Goal: Task Accomplishment & Management: Manage account settings

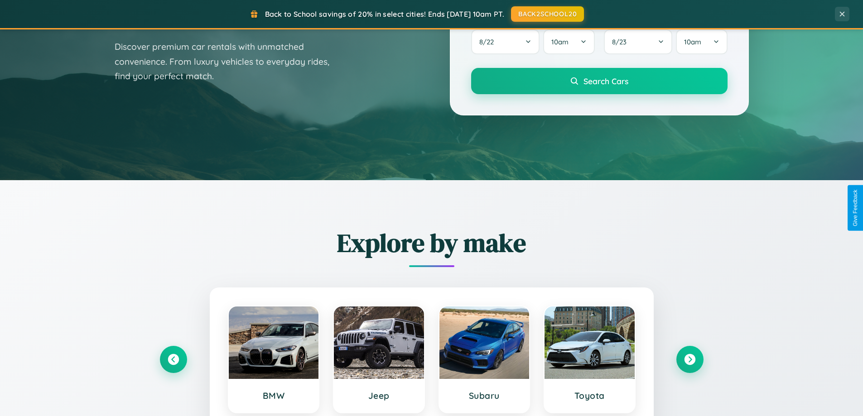
scroll to position [623, 0]
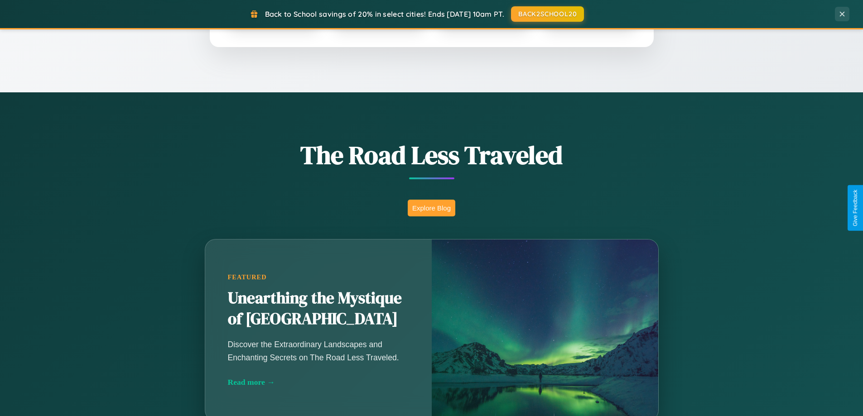
click at [431, 208] on button "Explore Blog" at bounding box center [432, 208] width 48 height 17
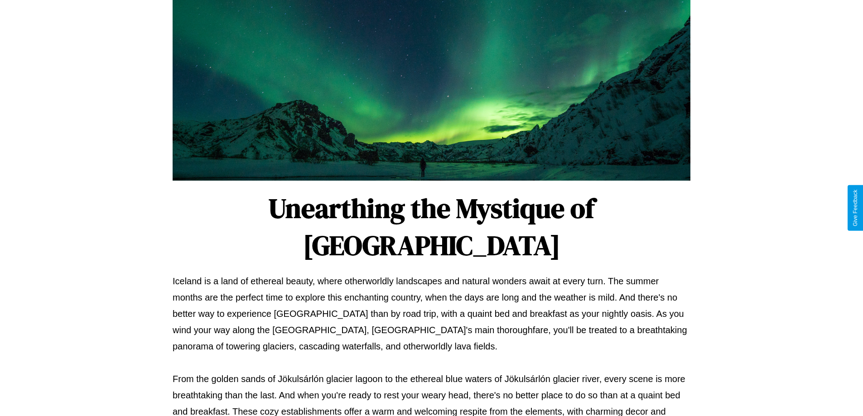
scroll to position [293, 0]
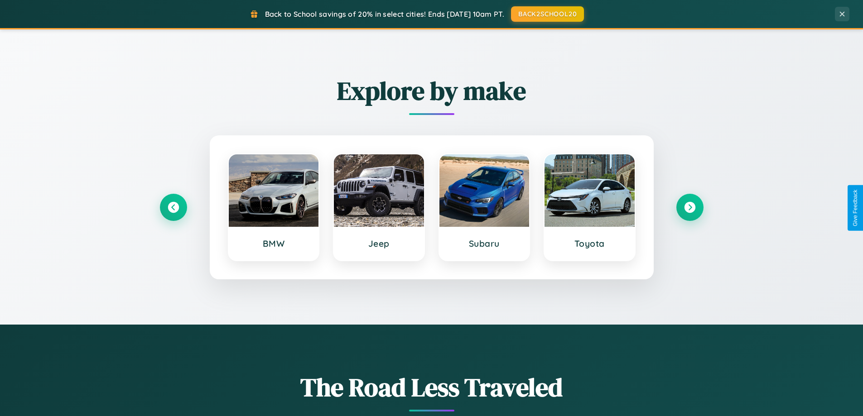
scroll to position [390, 0]
click at [173, 208] on icon at bounding box center [173, 208] width 12 height 12
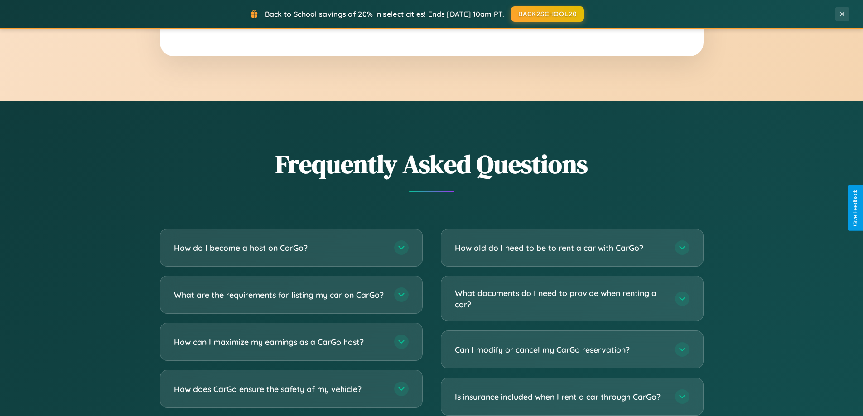
scroll to position [1743, 0]
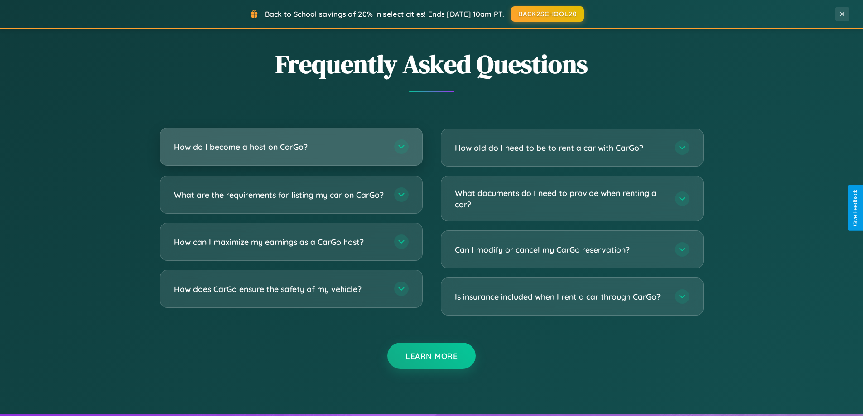
click at [291, 147] on h3 "How do I become a host on CarGo?" at bounding box center [279, 146] width 211 height 11
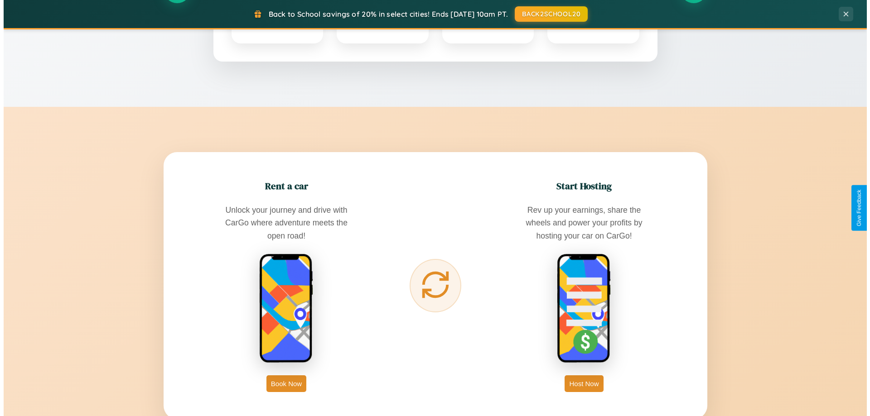
scroll to position [0, 0]
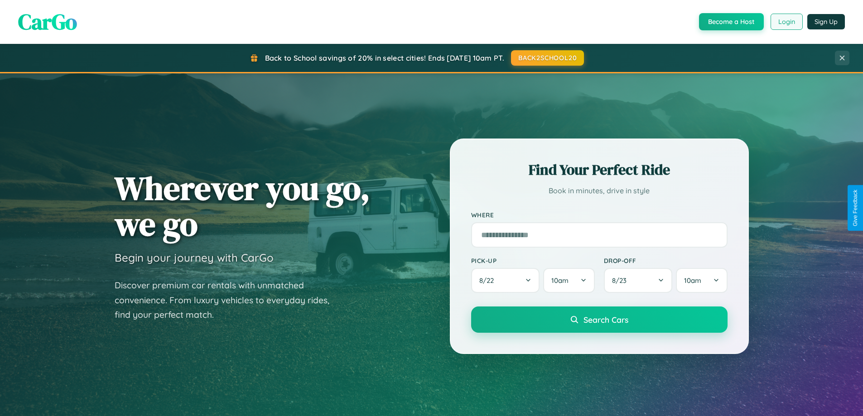
click at [786, 22] on button "Login" at bounding box center [786, 22] width 32 height 16
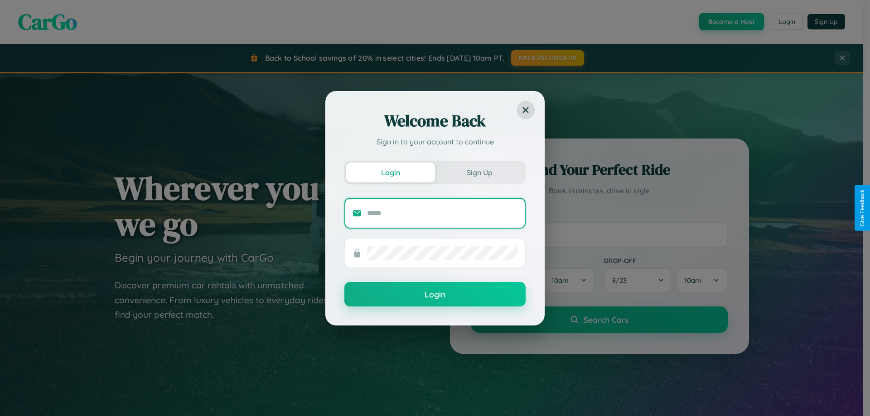
click at [442, 213] on input "text" at bounding box center [442, 213] width 150 height 14
type input "**********"
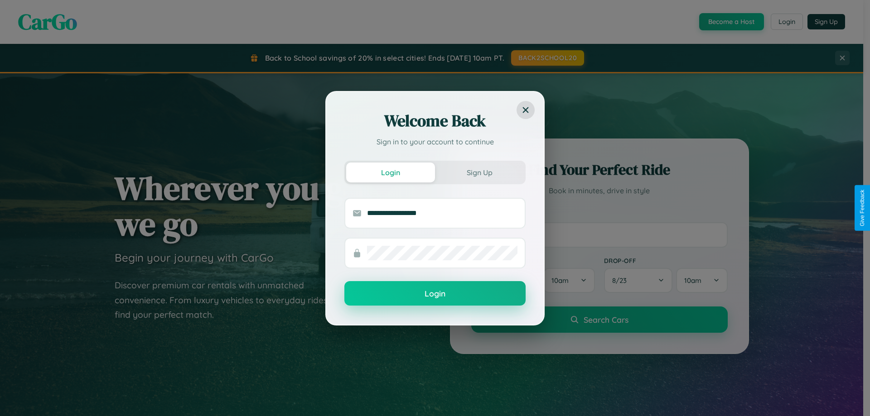
click at [435, 294] on button "Login" at bounding box center [434, 293] width 181 height 24
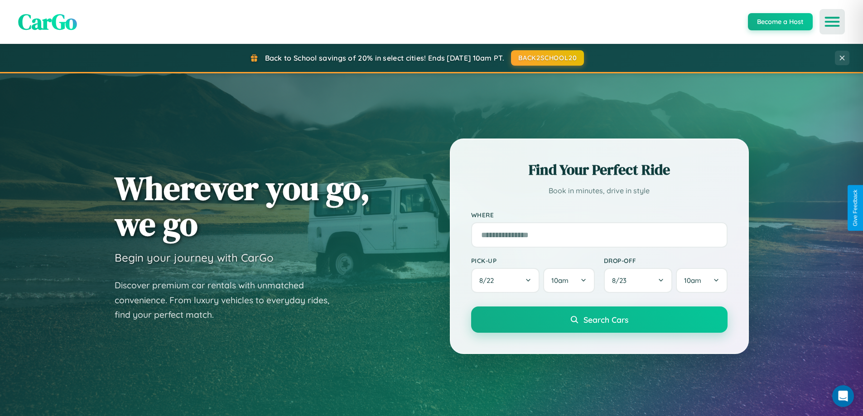
click at [832, 22] on icon "Open menu" at bounding box center [832, 22] width 13 height 8
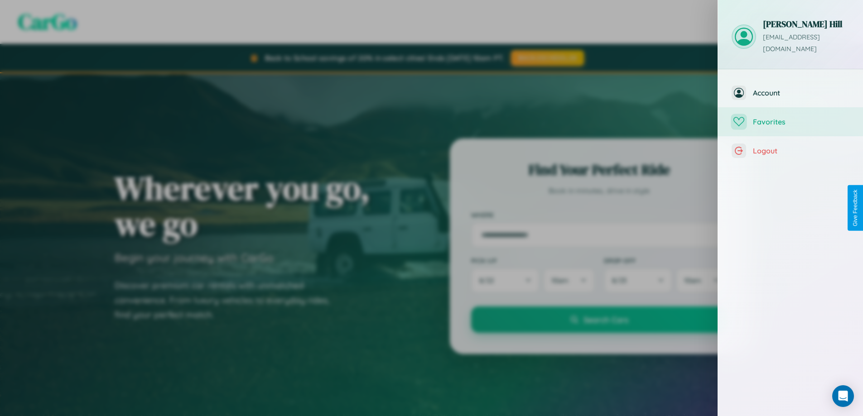
click at [790, 117] on span "Favorites" at bounding box center [801, 121] width 96 height 9
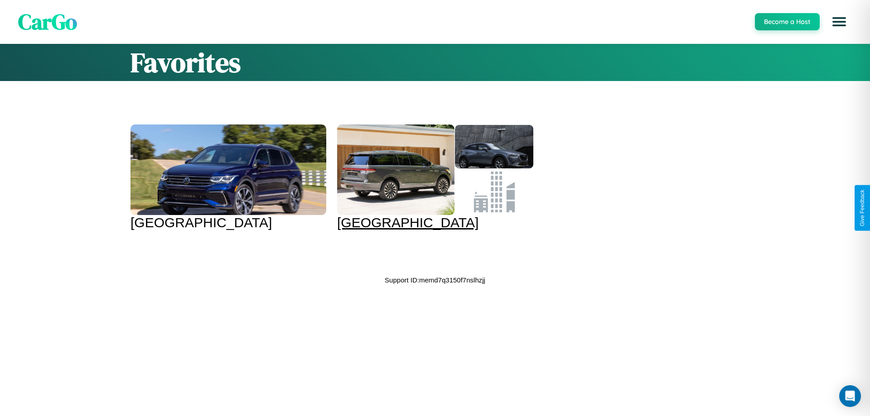
click at [426, 178] on div at bounding box center [395, 170] width 117 height 91
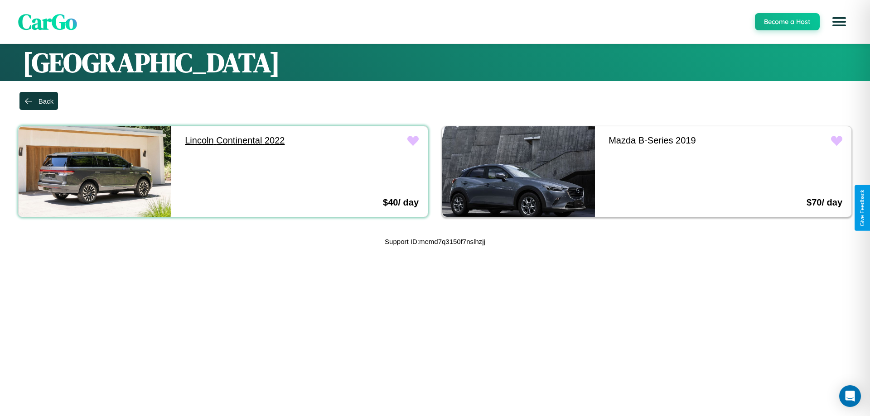
click at [250, 140] on link "Lincoln Continental 2022" at bounding box center [252, 140] width 153 height 29
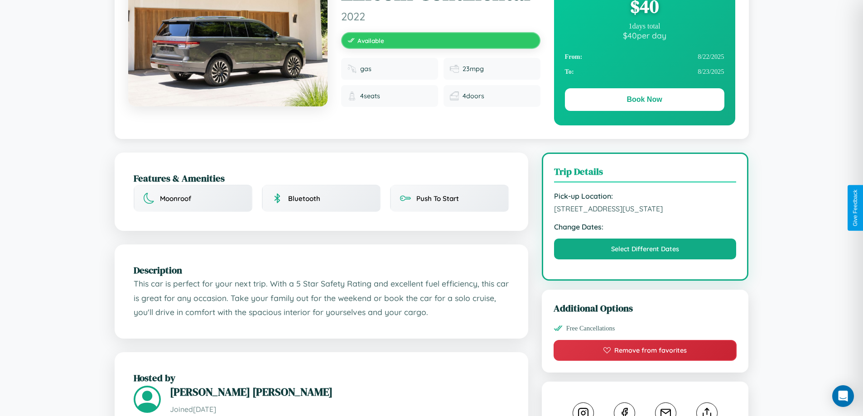
scroll to position [98, 0]
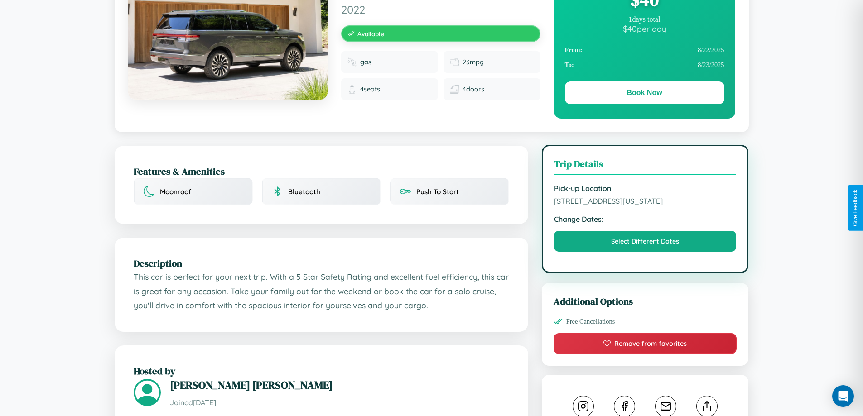
click at [645, 206] on span "[STREET_ADDRESS][US_STATE]" at bounding box center [645, 201] width 183 height 9
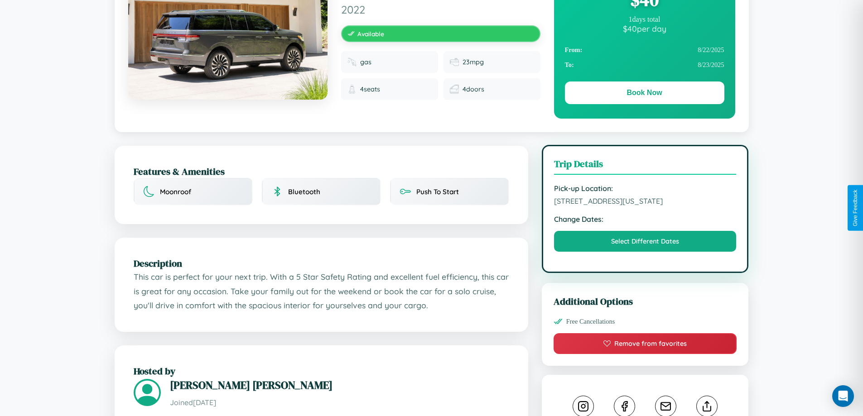
click at [645, 206] on span "[STREET_ADDRESS][US_STATE]" at bounding box center [645, 201] width 183 height 9
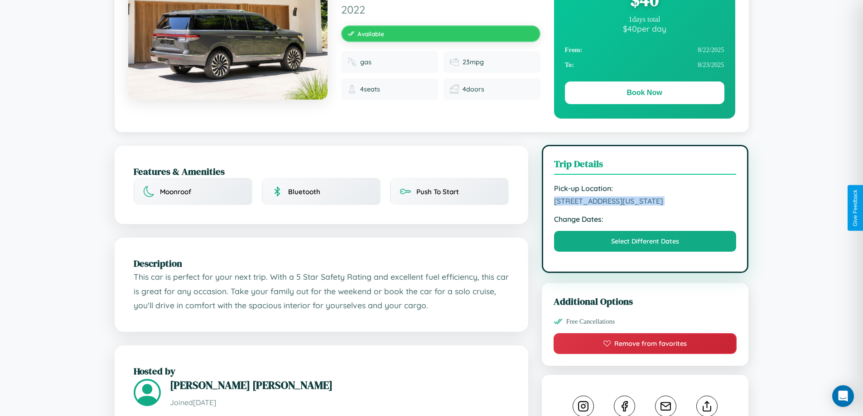
click at [645, 206] on span "2519 Second Street Boston Massachusetts 28653 United States" at bounding box center [645, 201] width 183 height 9
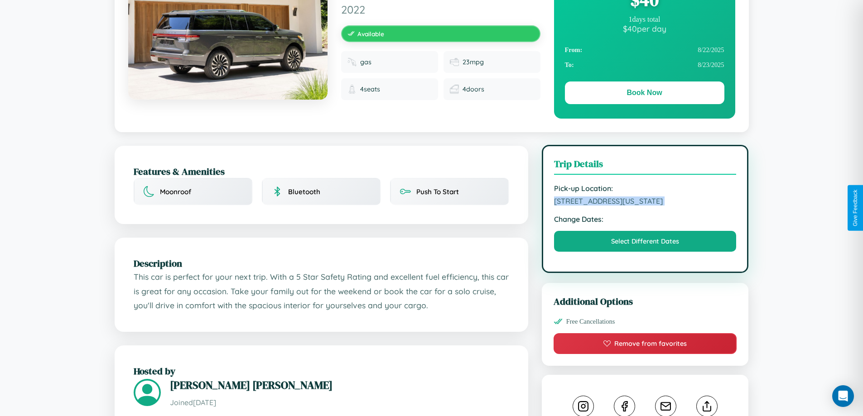
click at [645, 206] on span "2519 Second Street Boston Massachusetts 28653 United States" at bounding box center [645, 201] width 183 height 9
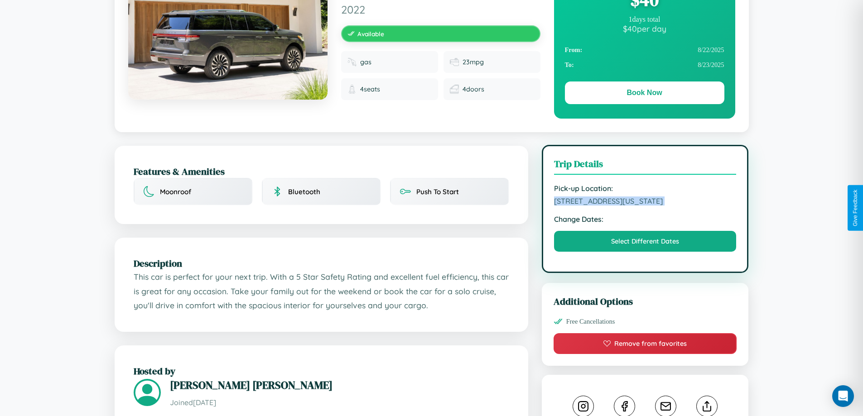
click at [645, 206] on span "2519 Second Street Boston Massachusetts 28653 United States" at bounding box center [645, 201] width 183 height 9
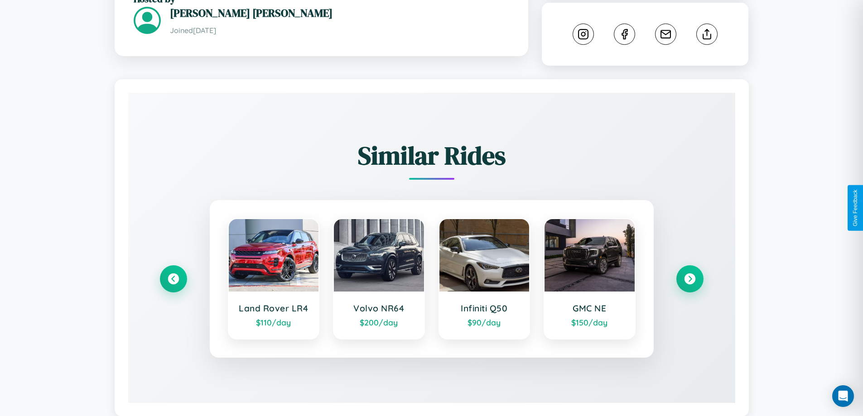
scroll to position [502, 0]
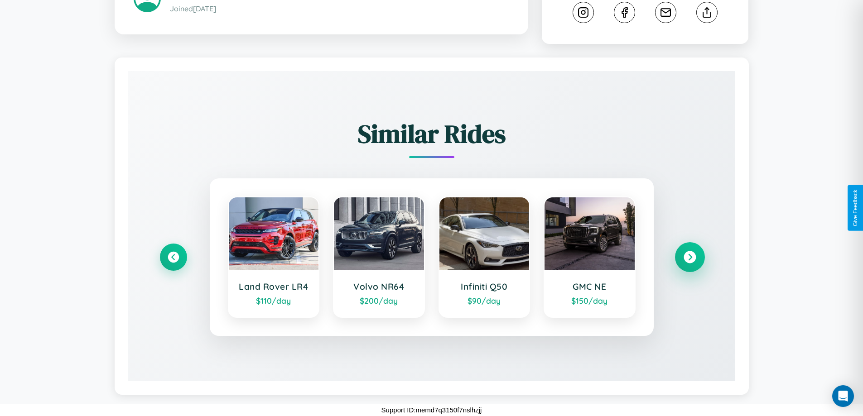
click at [689, 257] on icon at bounding box center [689, 257] width 12 height 12
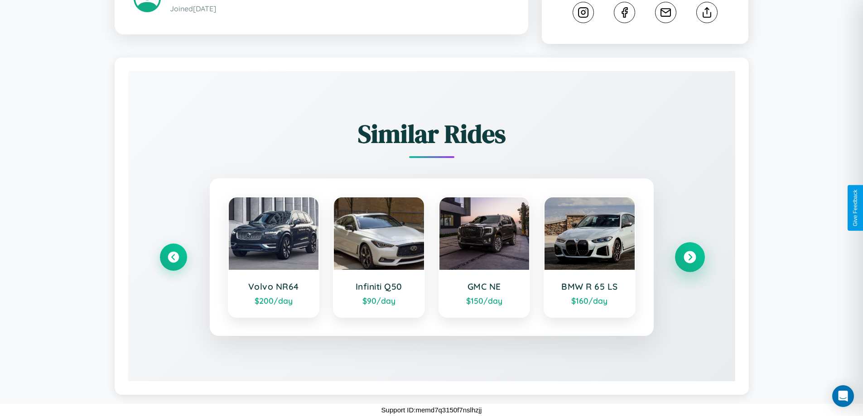
click at [689, 257] on icon at bounding box center [689, 257] width 12 height 12
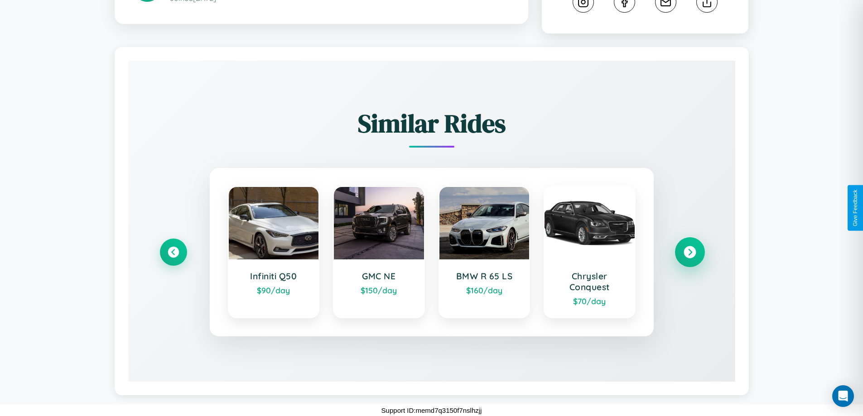
click at [689, 259] on icon at bounding box center [689, 252] width 12 height 12
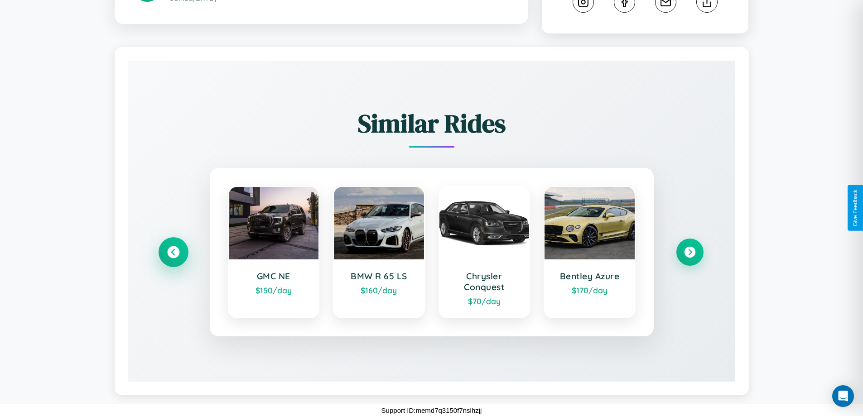
click at [173, 259] on icon at bounding box center [173, 252] width 12 height 12
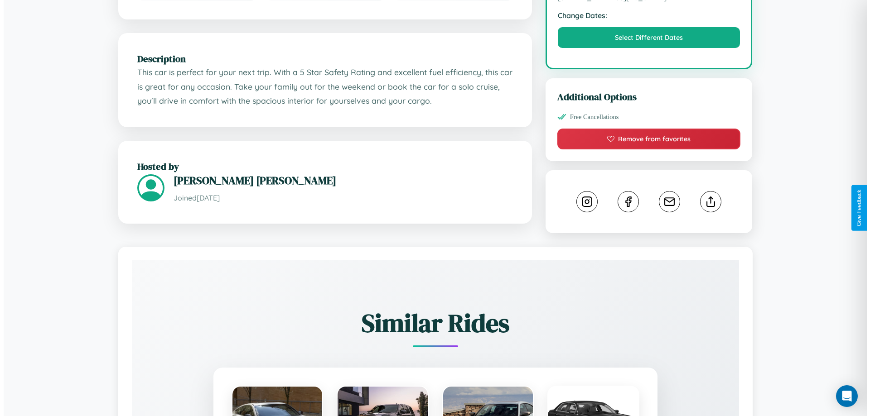
scroll to position [244, 0]
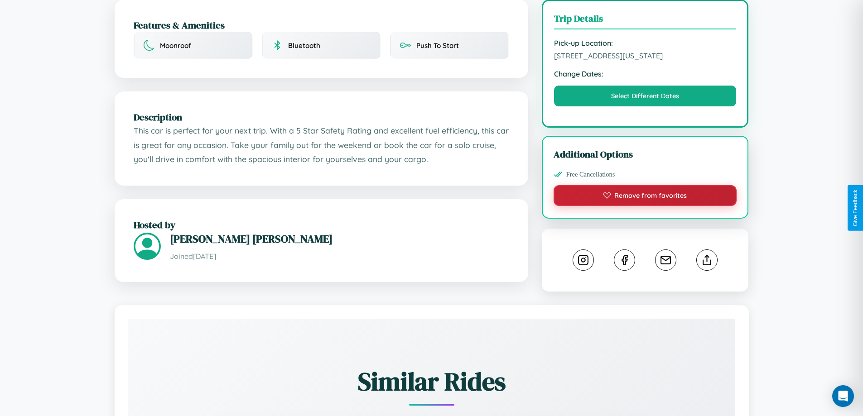
click at [645, 206] on button "Remove from favorites" at bounding box center [644, 195] width 183 height 21
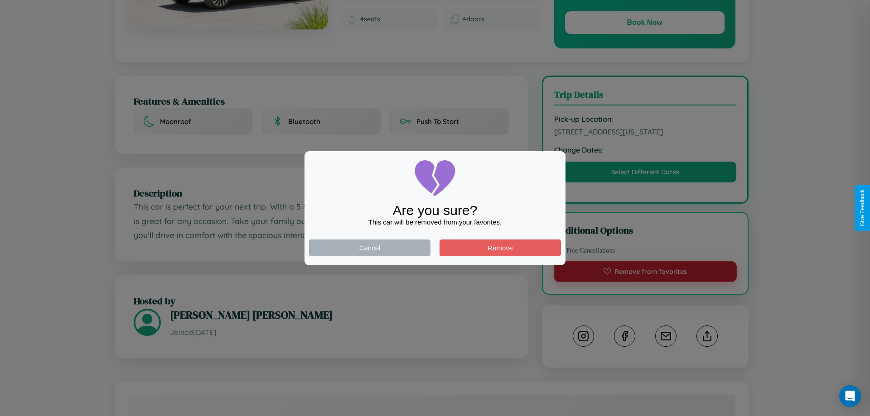
scroll to position [0, 0]
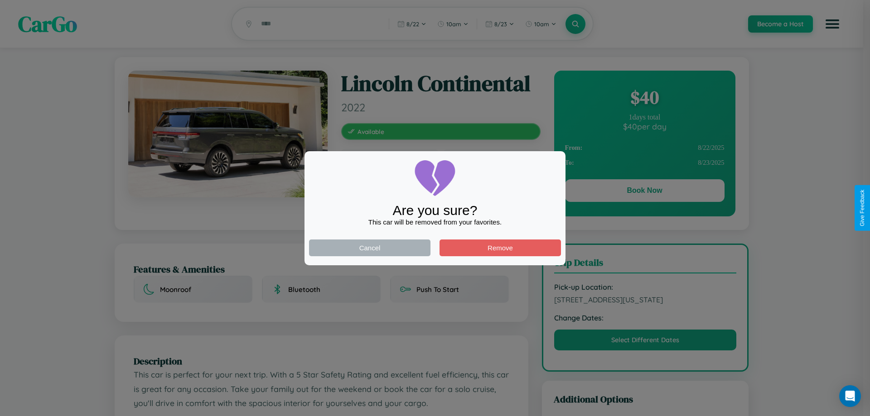
click at [644, 192] on div at bounding box center [435, 208] width 870 height 416
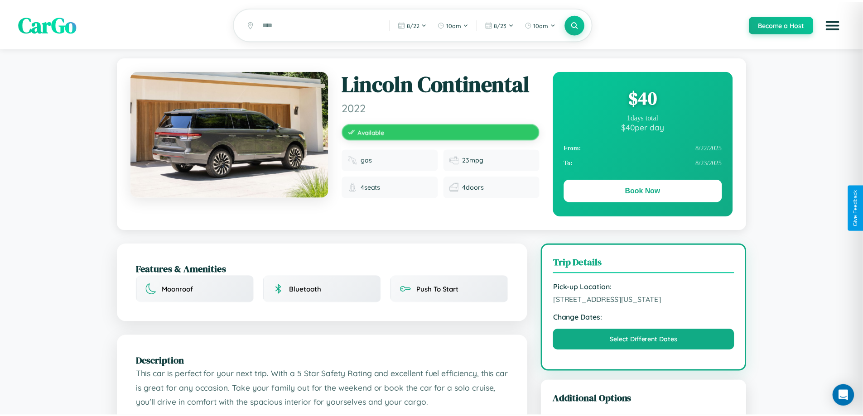
scroll to position [244, 0]
